Goal: Browse casually: Explore the website without a specific task or goal

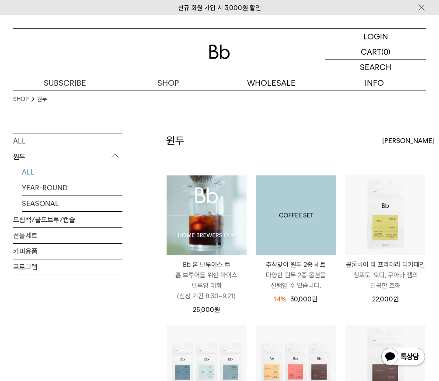
click at [304, 222] on img at bounding box center [296, 215] width 80 height 80
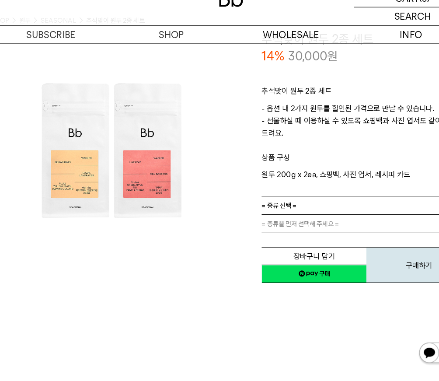
scroll to position [29, 0]
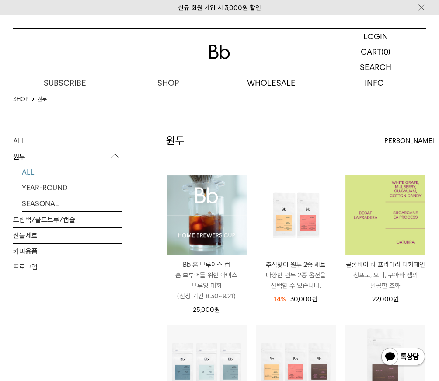
click at [391, 236] on img at bounding box center [385, 215] width 80 height 80
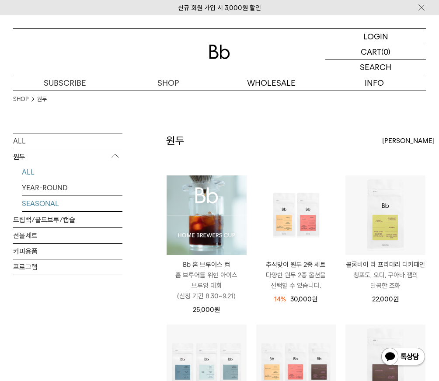
click at [44, 204] on link "SEASONAL" at bounding box center [72, 203] width 101 height 15
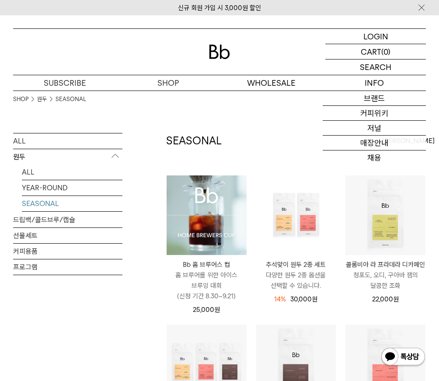
click at [289, 143] on div "SEASONAL 상품 8 개 최신순 최신순 인기순 낮은가격순" at bounding box center [296, 154] width 260 height 42
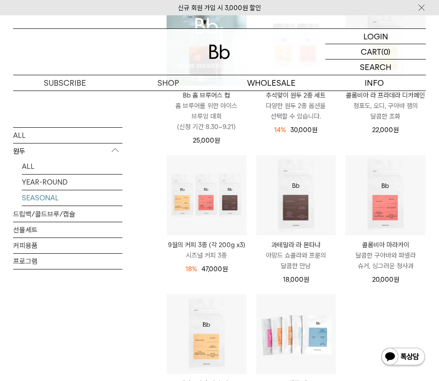
scroll to position [175, 0]
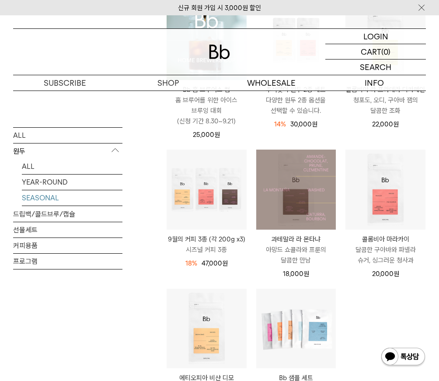
click at [300, 215] on img at bounding box center [296, 190] width 80 height 80
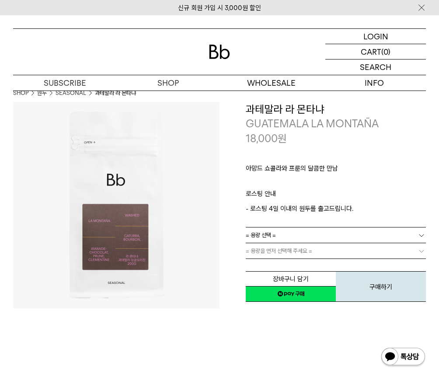
scroll to position [10, 0]
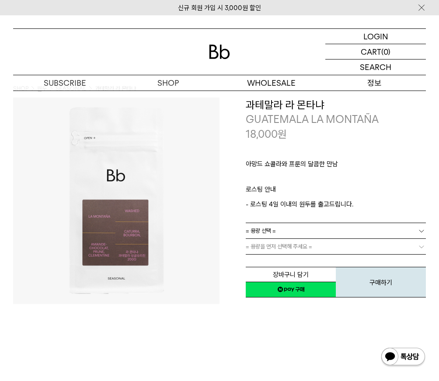
click at [375, 80] on p "정보" at bounding box center [374, 82] width 103 height 15
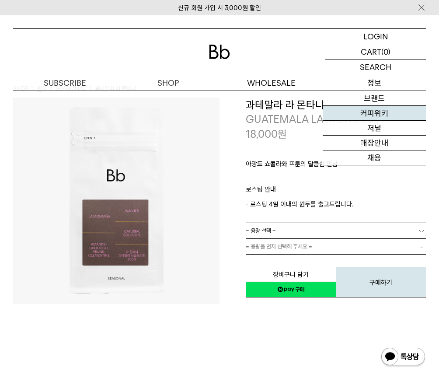
click at [377, 113] on link "커피위키" at bounding box center [374, 113] width 103 height 15
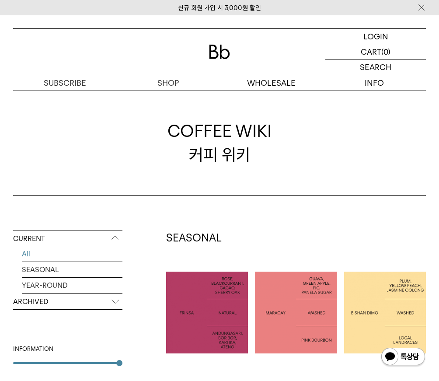
click at [60, 307] on p "ARCHIVED" at bounding box center [67, 302] width 109 height 16
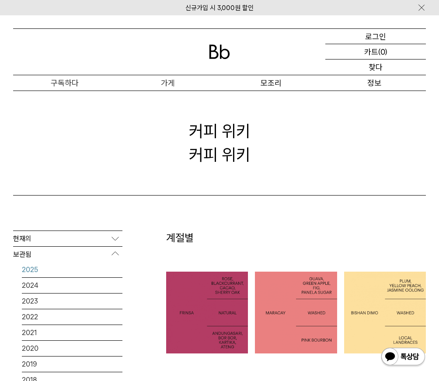
click at [35, 271] on font "2025" at bounding box center [30, 269] width 16 height 8
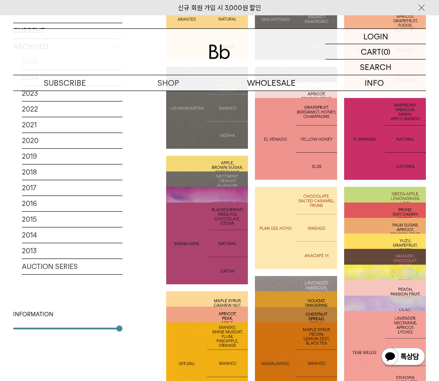
scroll to position [294, 0]
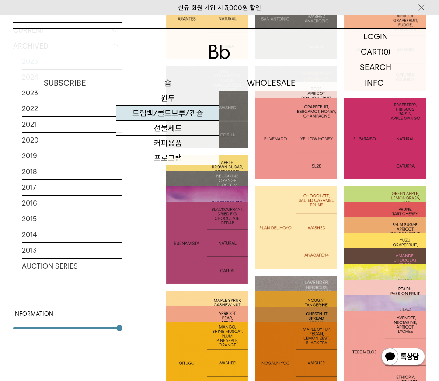
click at [170, 113] on link "드립백/콜드브루/캡슐" at bounding box center [167, 113] width 103 height 15
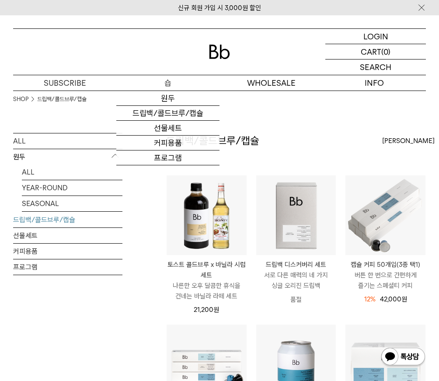
click at [169, 132] on link "선물세트" at bounding box center [167, 128] width 103 height 15
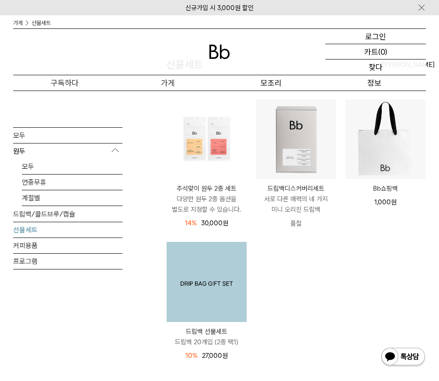
click at [208, 283] on img at bounding box center [207, 282] width 80 height 80
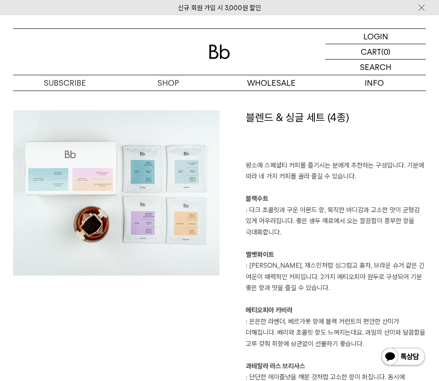
scroll to position [1120, 0]
